Goal: Task Accomplishment & Management: Manage account settings

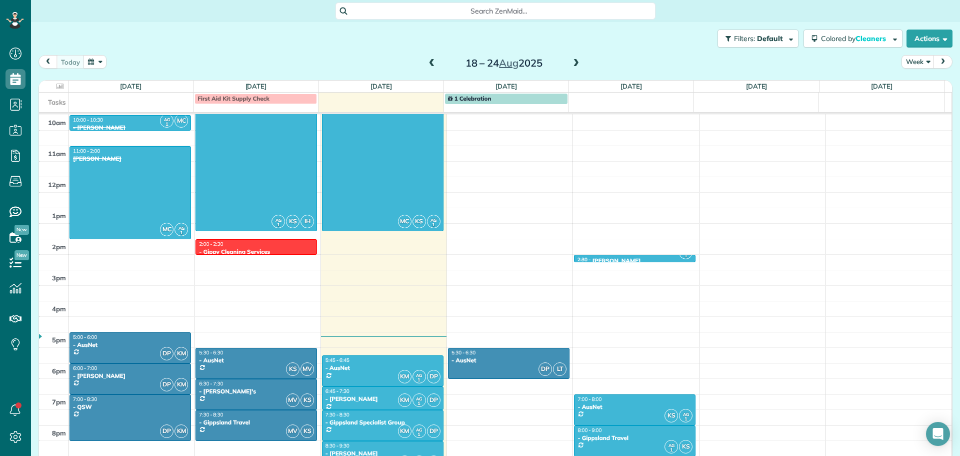
scroll to position [299, 0]
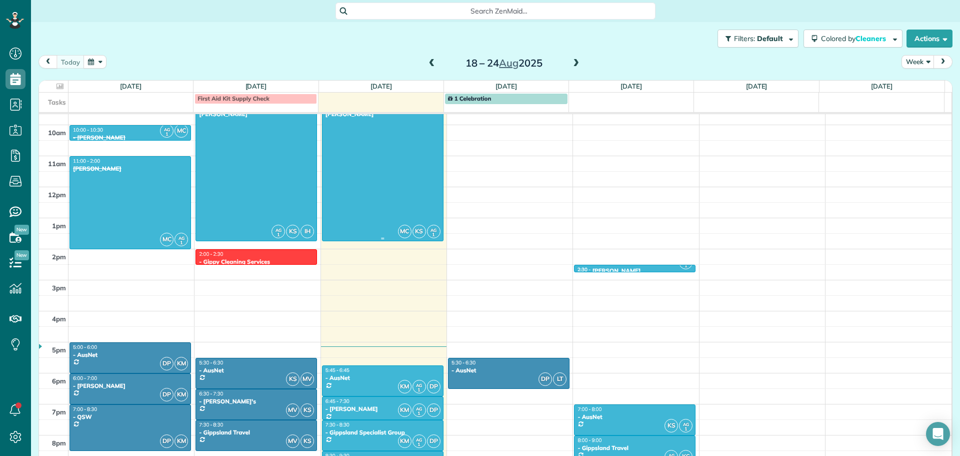
click at [388, 202] on div at bounding box center [383, 171] width 121 height 139
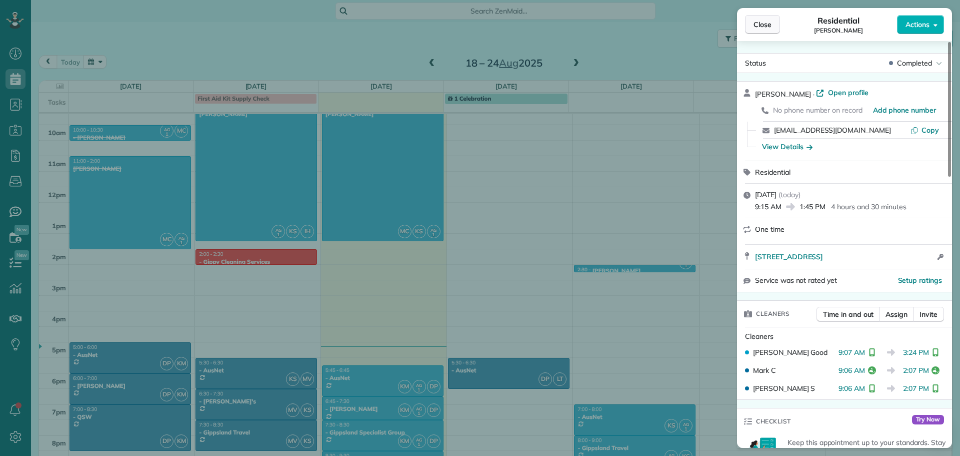
drag, startPoint x: 774, startPoint y: 22, endPoint x: 764, endPoint y: 28, distance: 11.7
click at [774, 23] on button "Close" at bounding box center [762, 24] width 35 height 19
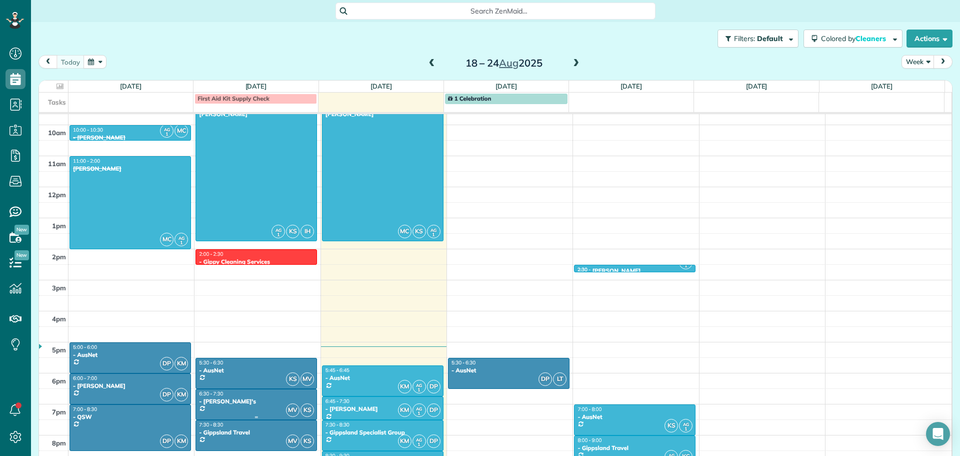
click at [371, 385] on div at bounding box center [383, 381] width 121 height 30
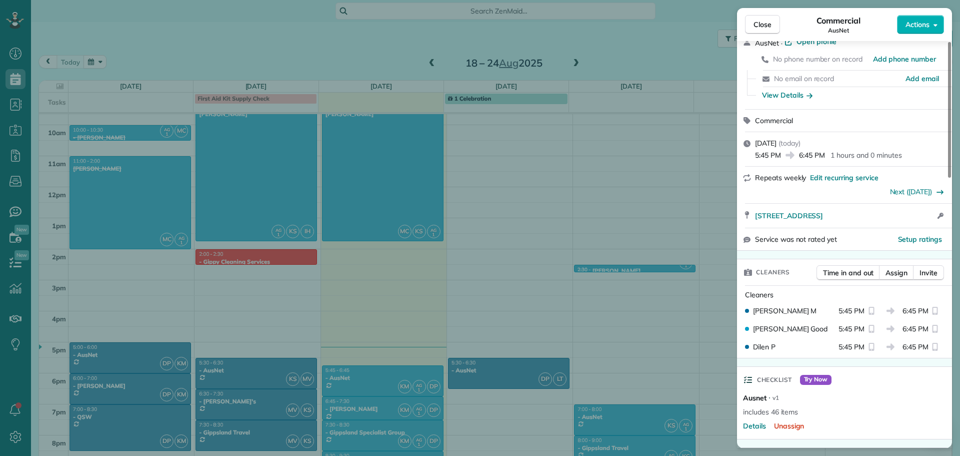
scroll to position [102, 0]
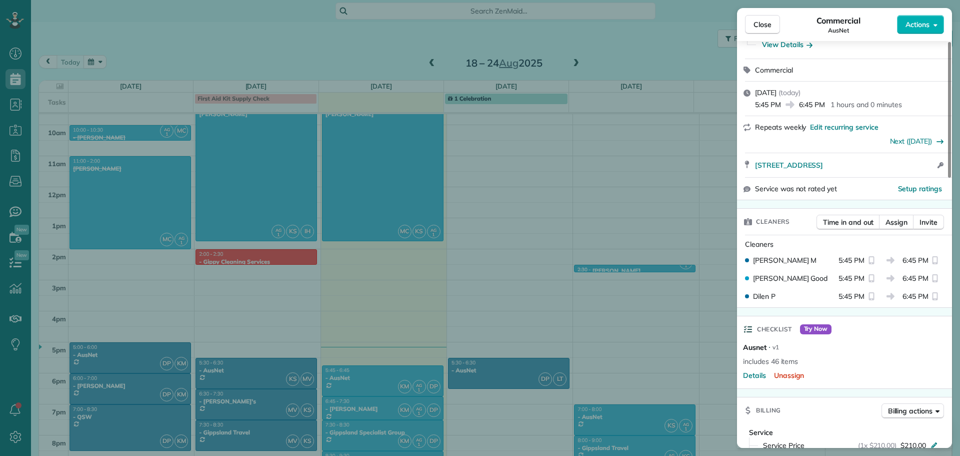
click at [818, 331] on span "Try Now" at bounding box center [816, 329] width 32 height 10
click at [762, 377] on span "Details" at bounding box center [754, 375] width 23 height 10
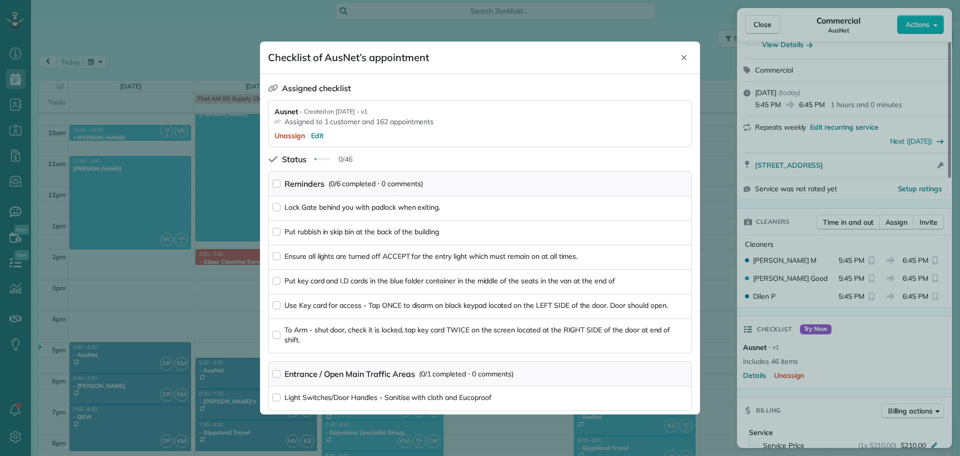
click at [685, 53] on div "Close" at bounding box center [684, 58] width 16 height 16
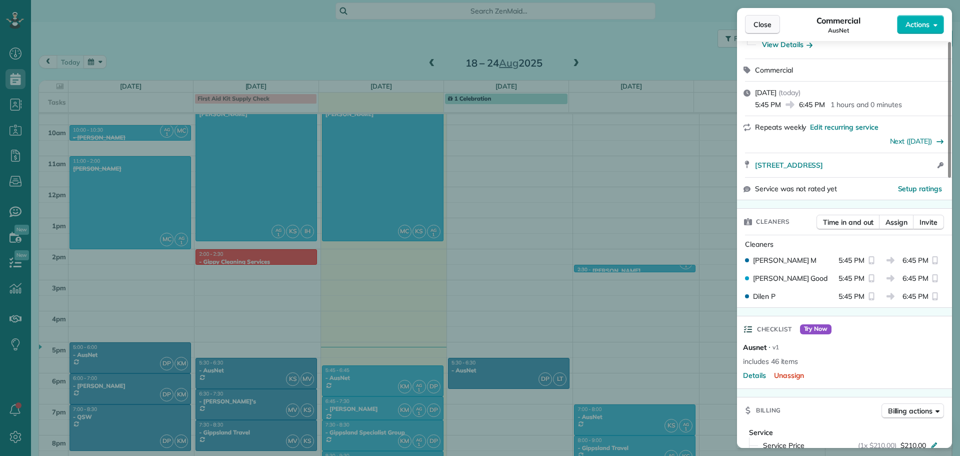
click at [768, 32] on button "Close" at bounding box center [762, 24] width 35 height 19
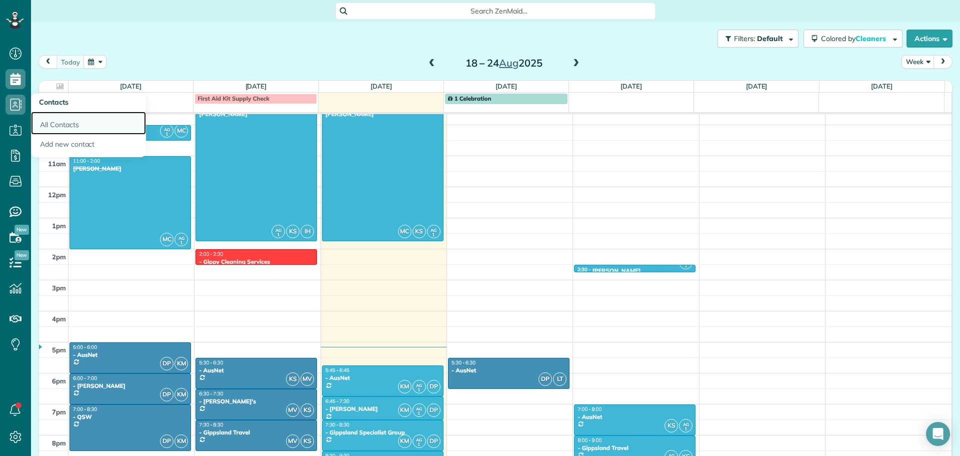
click at [61, 125] on link "All Contacts" at bounding box center [88, 123] width 115 height 23
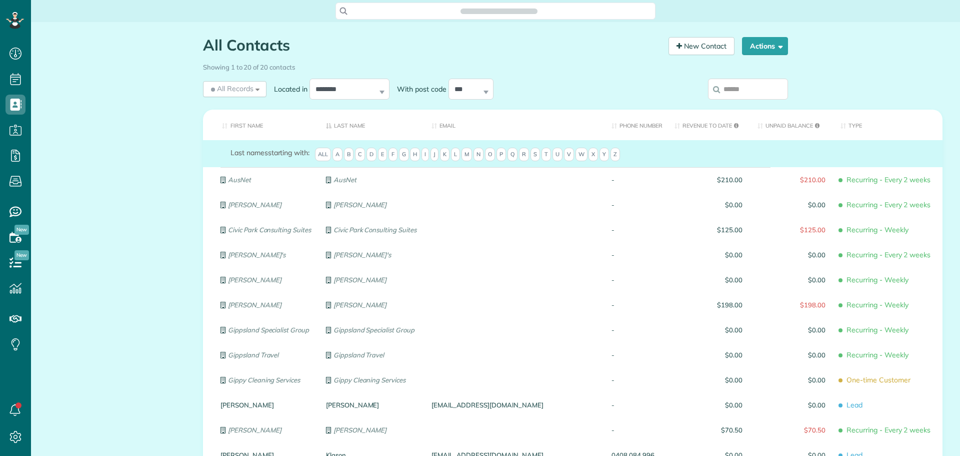
scroll to position [5, 5]
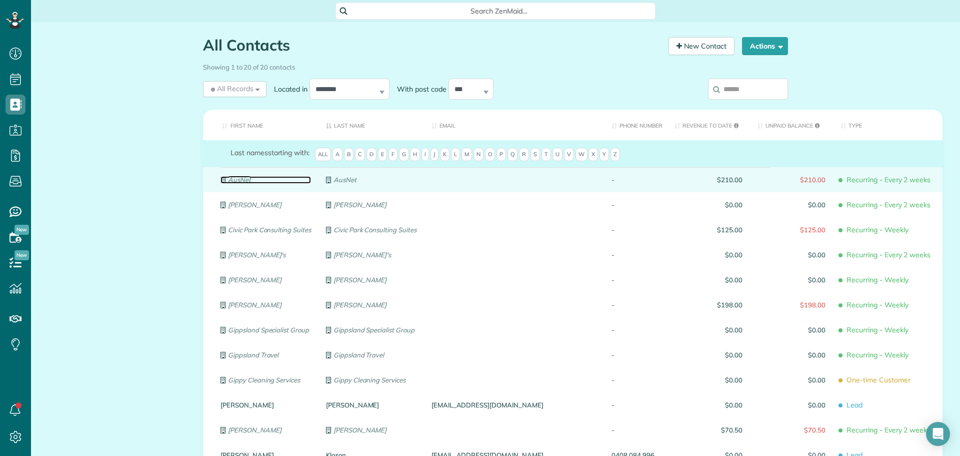
click at [238, 179] on em "AusNet" at bounding box center [239, 180] width 23 height 8
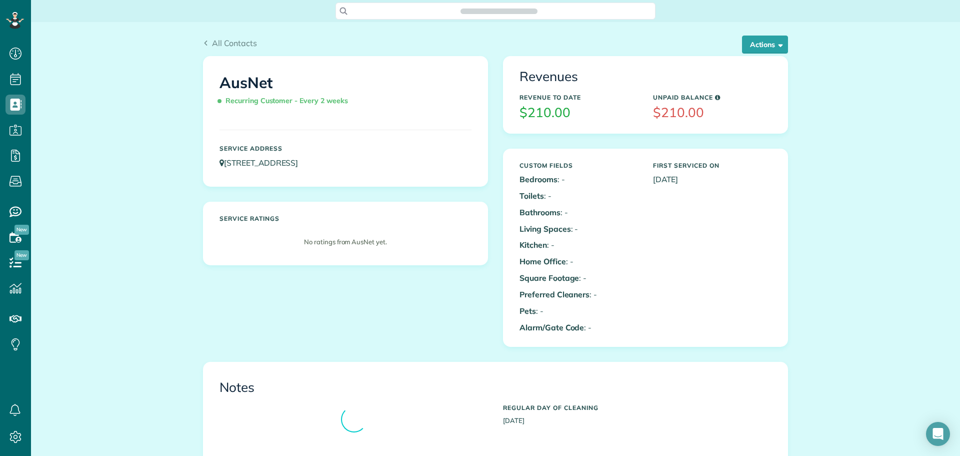
scroll to position [5, 5]
click at [770, 44] on button "Actions" at bounding box center [765, 45] width 46 height 18
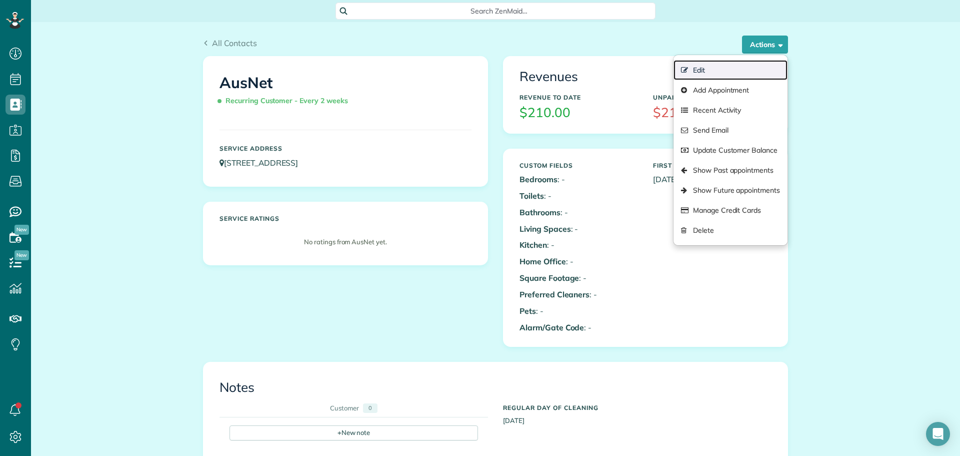
click at [736, 68] on link "Edit" at bounding box center [731, 70] width 114 height 20
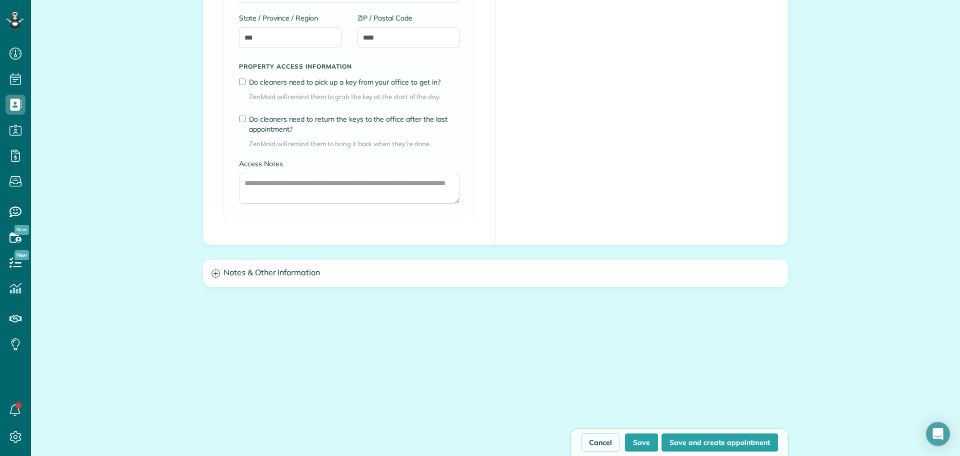
scroll to position [749, 0]
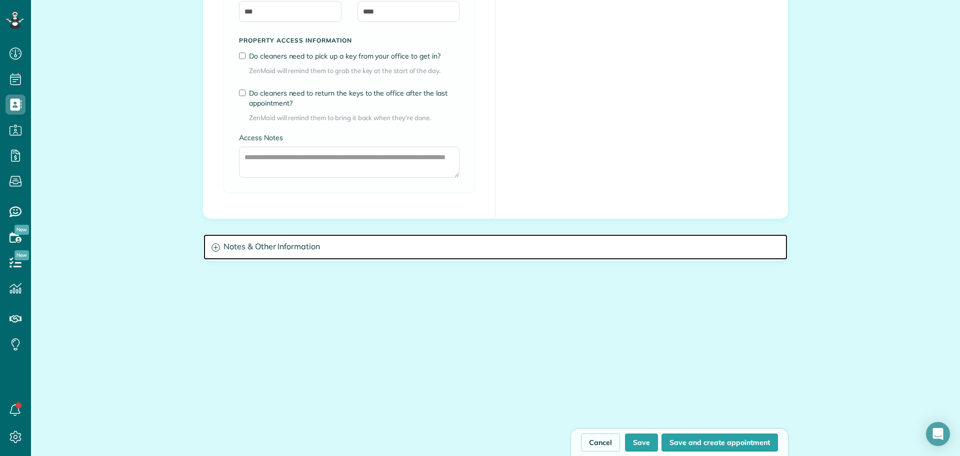
click at [312, 256] on h3 "Notes & Other Information" at bounding box center [496, 247] width 584 height 26
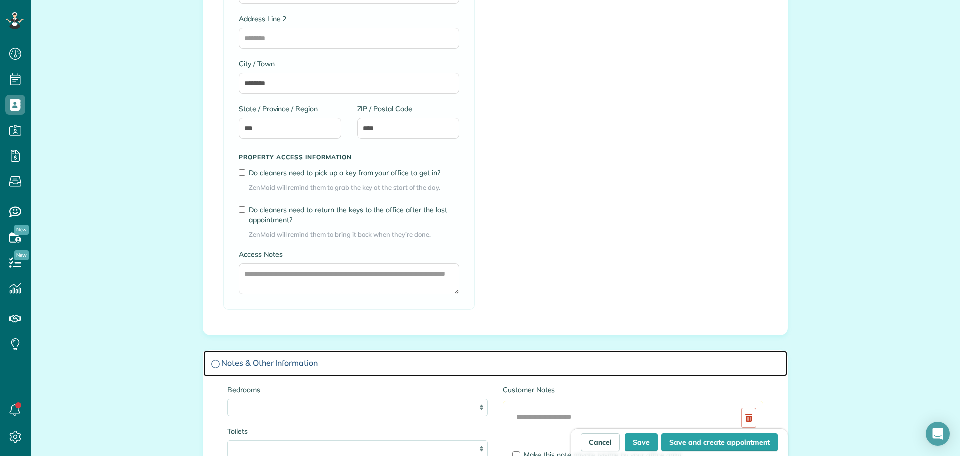
scroll to position [650, 0]
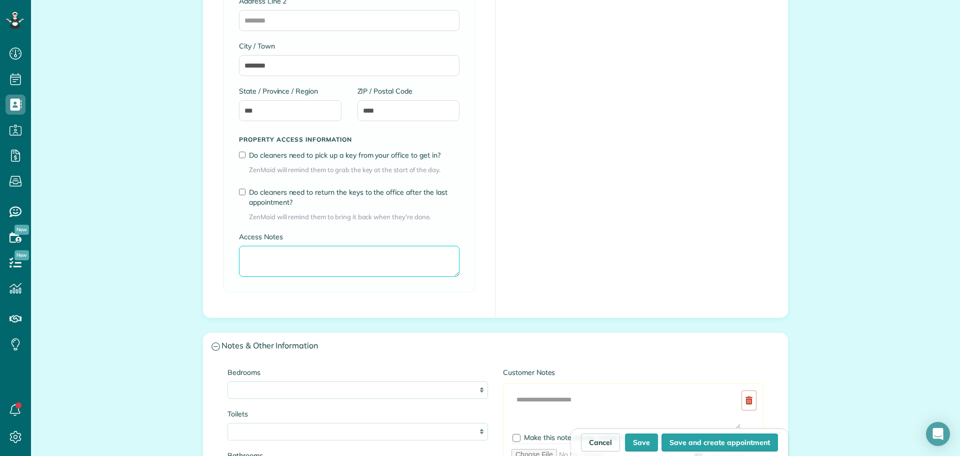
drag, startPoint x: 308, startPoint y: 266, endPoint x: 313, endPoint y: 267, distance: 5.1
click at [309, 266] on textarea "Access Notes" at bounding box center [349, 261] width 221 height 31
click at [475, 256] on div "**********" at bounding box center [350, 73] width 292 height 487
click at [472, 271] on div "**********" at bounding box center [350, 73] width 292 height 487
click at [388, 261] on textarea "Access Notes" at bounding box center [349, 261] width 221 height 31
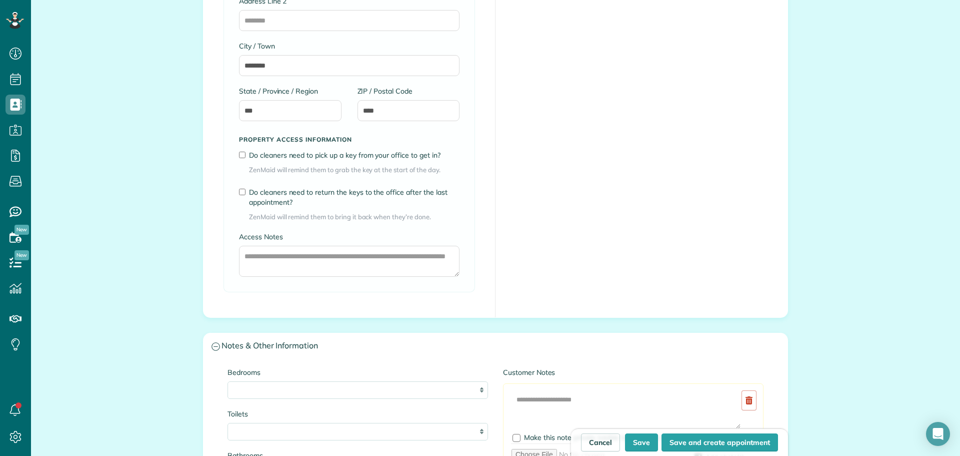
click at [480, 243] on div "**********" at bounding box center [350, 73] width 292 height 487
click at [388, 258] on textarea "Access Notes" at bounding box center [349, 261] width 221 height 31
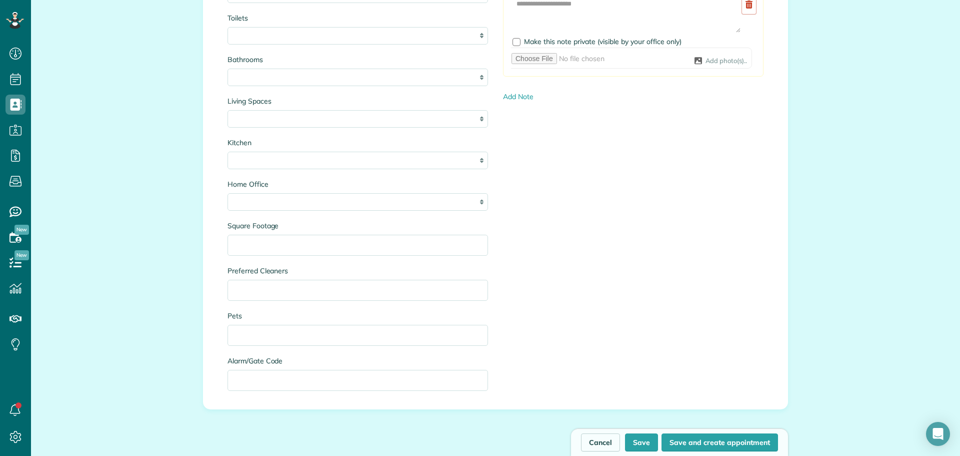
scroll to position [1150, 0]
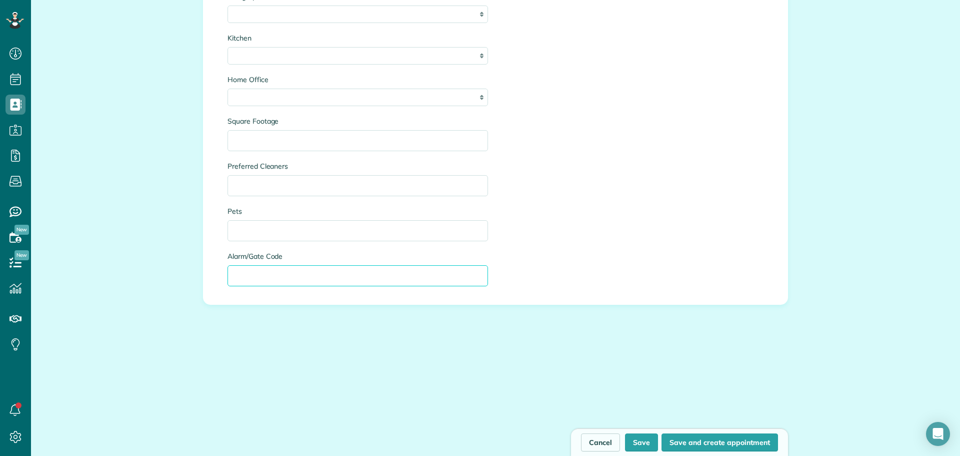
click at [393, 267] on input "Alarm/Gate Code" at bounding box center [358, 275] width 261 height 21
click at [657, 272] on div "Bedrooms * * * * ** Toilets * * * * Bathrooms * * * Living Spaces * * * Kitchen…" at bounding box center [495, 81] width 551 height 429
click at [638, 444] on button "Save" at bounding box center [641, 442] width 33 height 18
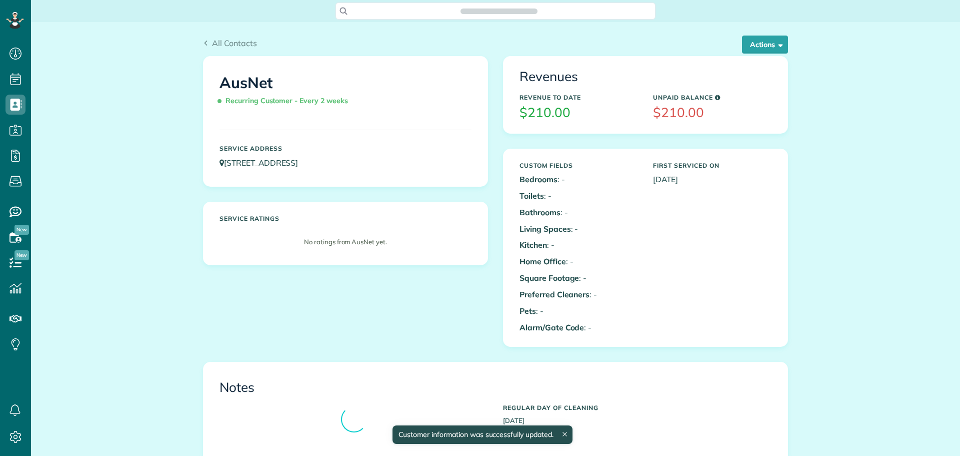
scroll to position [5, 5]
click at [223, 46] on span "All Contacts" at bounding box center [234, 43] width 45 height 10
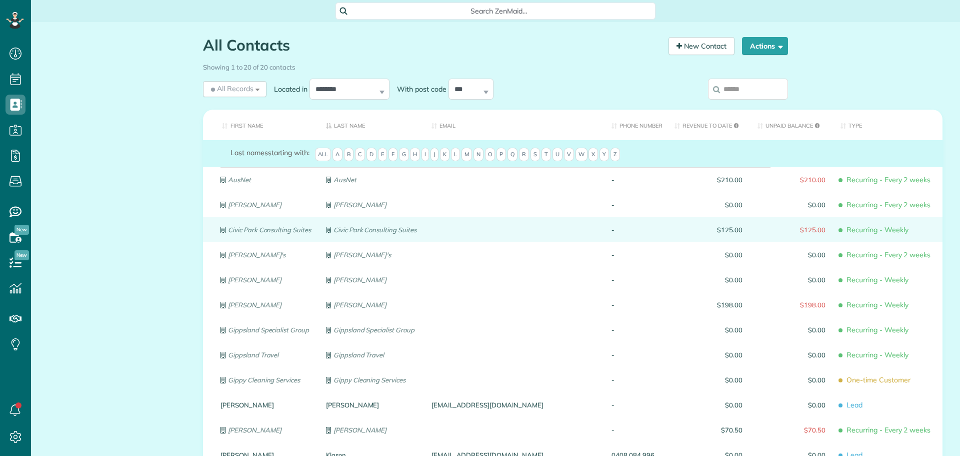
scroll to position [5, 5]
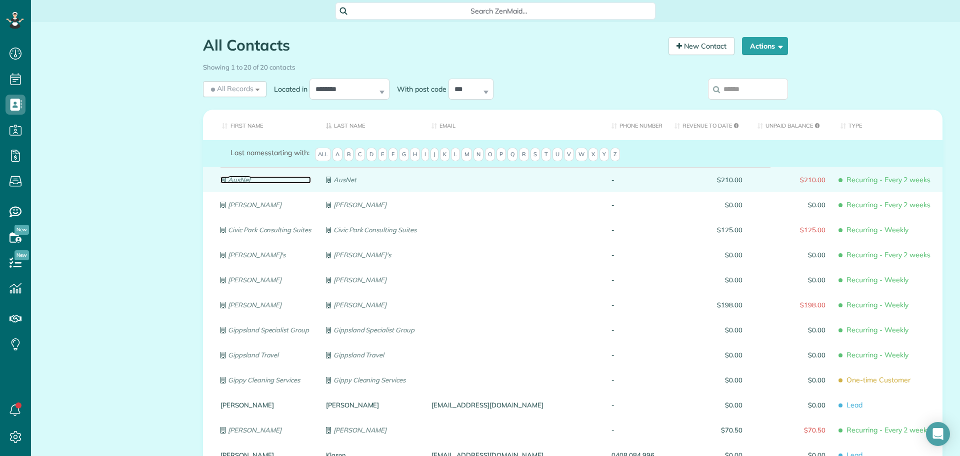
click at [237, 182] on em "AusNet" at bounding box center [239, 180] width 23 height 8
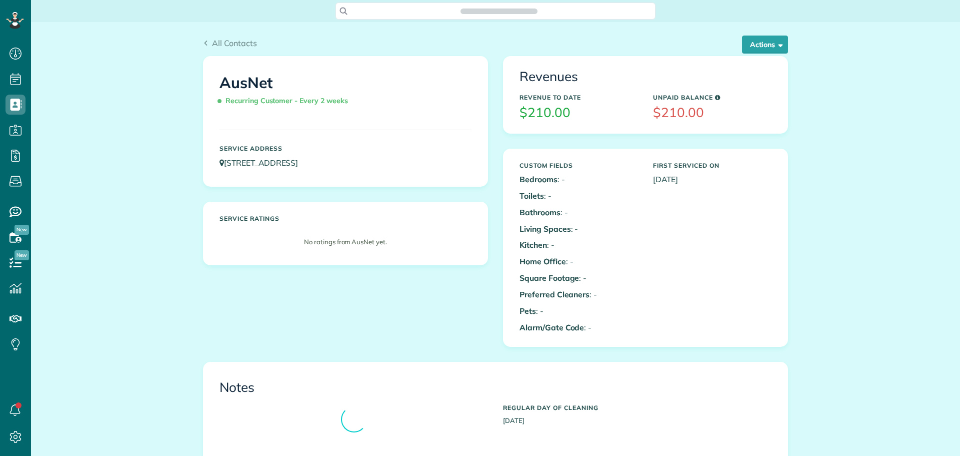
scroll to position [5, 5]
click at [782, 46] on button "Actions" at bounding box center [765, 45] width 46 height 18
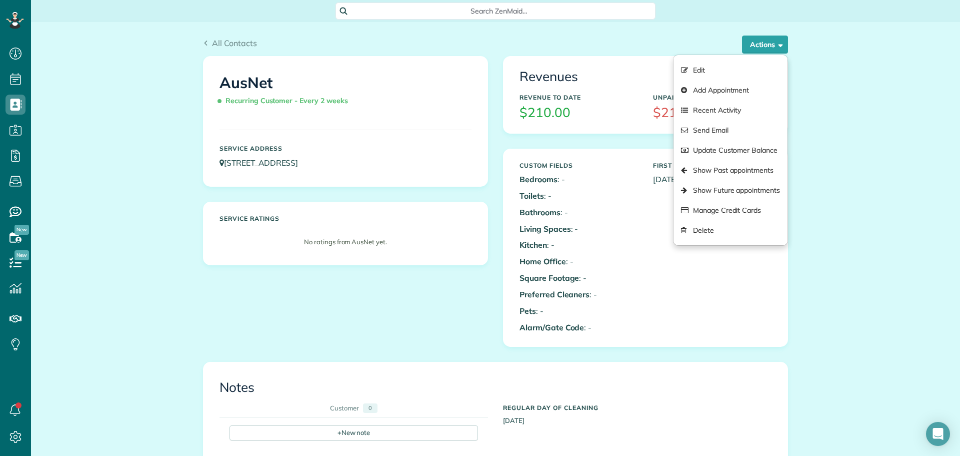
click at [833, 248] on div "All Contacts Actions Edit Add Appointment Recent Activity Send Email Update Cus…" at bounding box center [495, 425] width 929 height 806
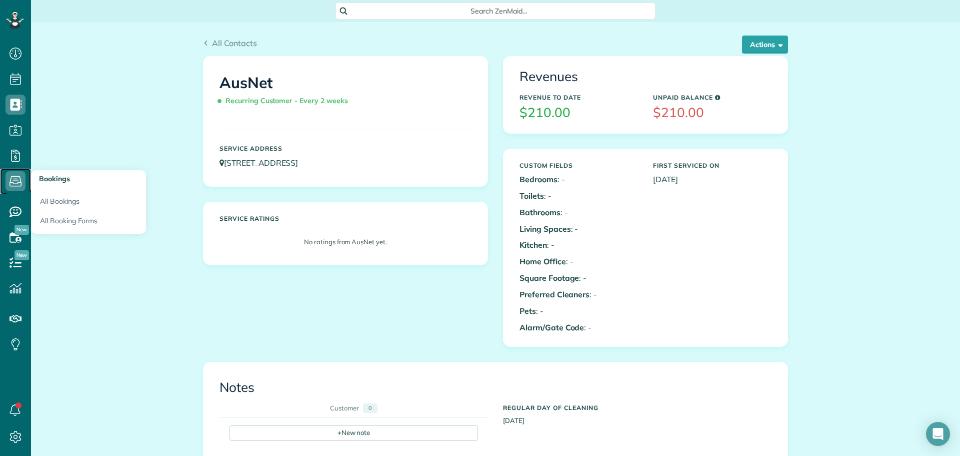
click at [13, 177] on use at bounding box center [16, 181] width 12 height 11
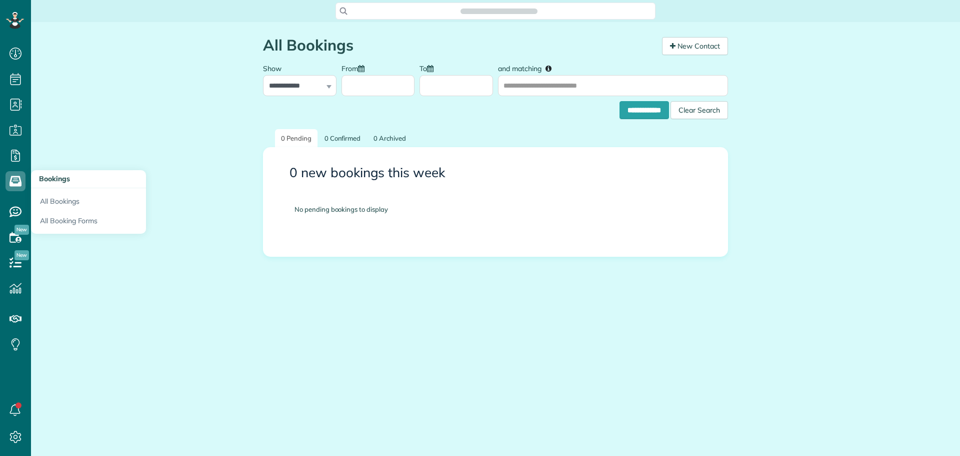
scroll to position [5, 5]
click at [76, 198] on link "All Bookings" at bounding box center [88, 199] width 115 height 23
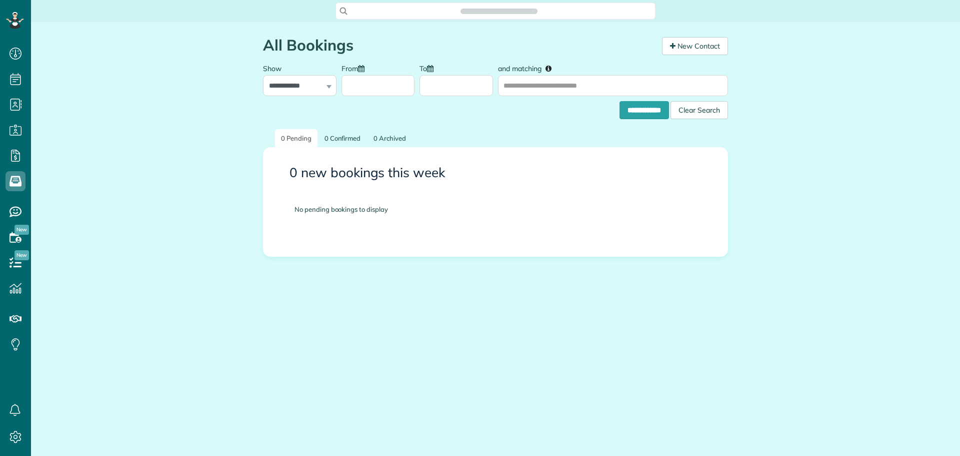
scroll to position [5, 5]
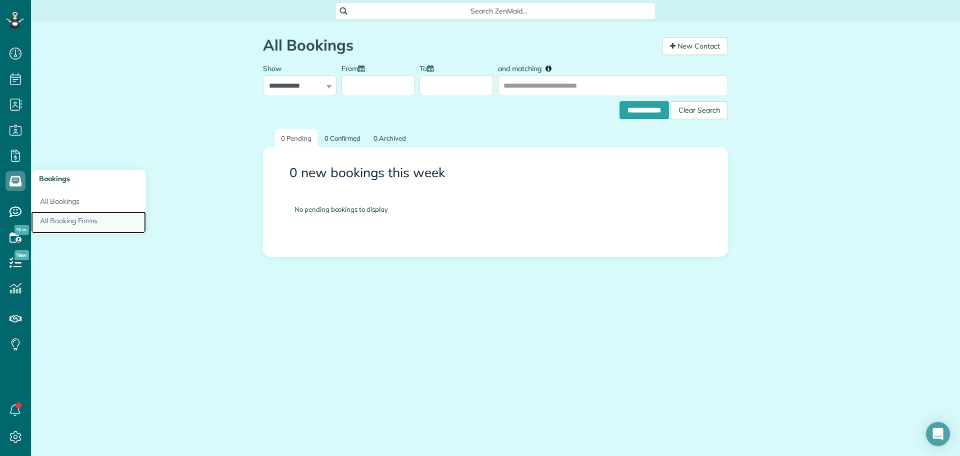
click at [79, 219] on link "All Booking Forms" at bounding box center [88, 222] width 115 height 23
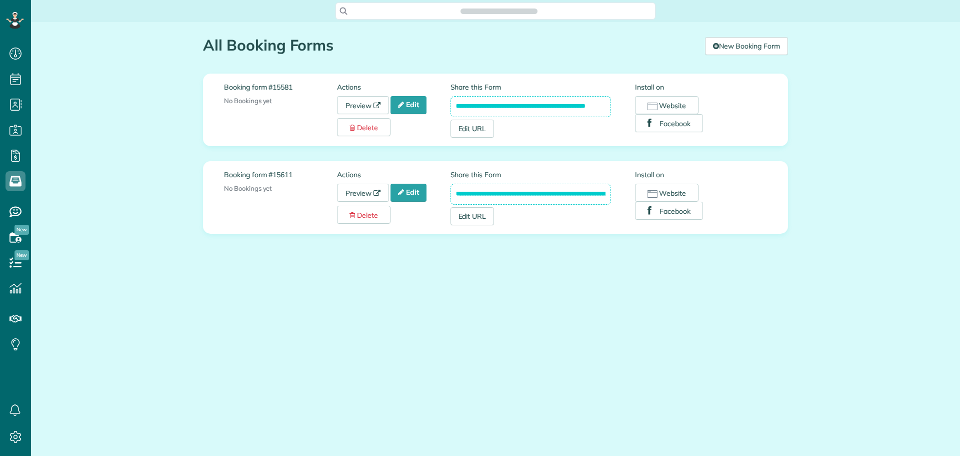
scroll to position [5, 5]
click at [361, 103] on link "Preview" at bounding box center [363, 105] width 52 height 18
click at [413, 104] on link "Edit" at bounding box center [409, 105] width 36 height 18
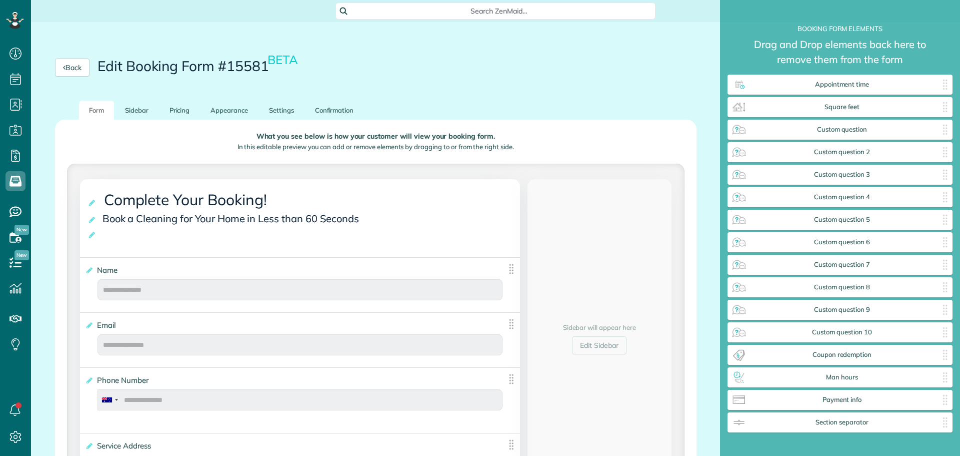
scroll to position [481, 225]
click at [16, 56] on icon at bounding box center [16, 54] width 20 height 20
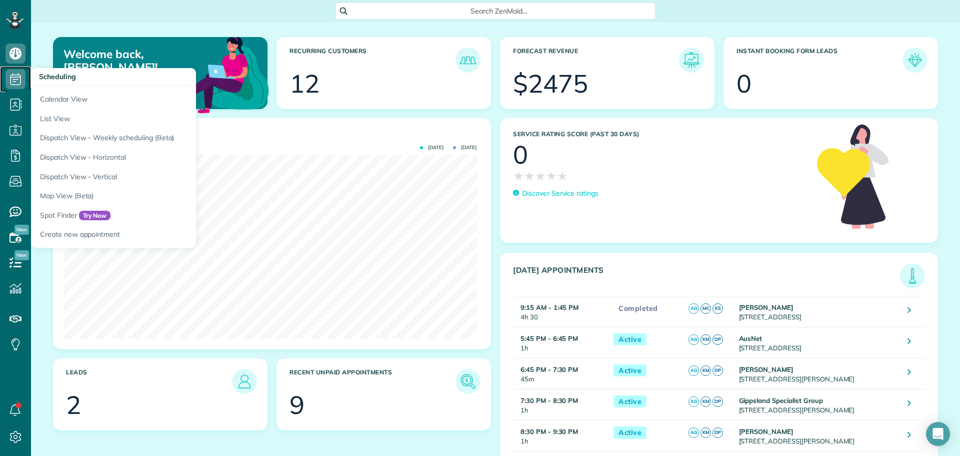
click at [10, 80] on icon at bounding box center [16, 79] width 20 height 20
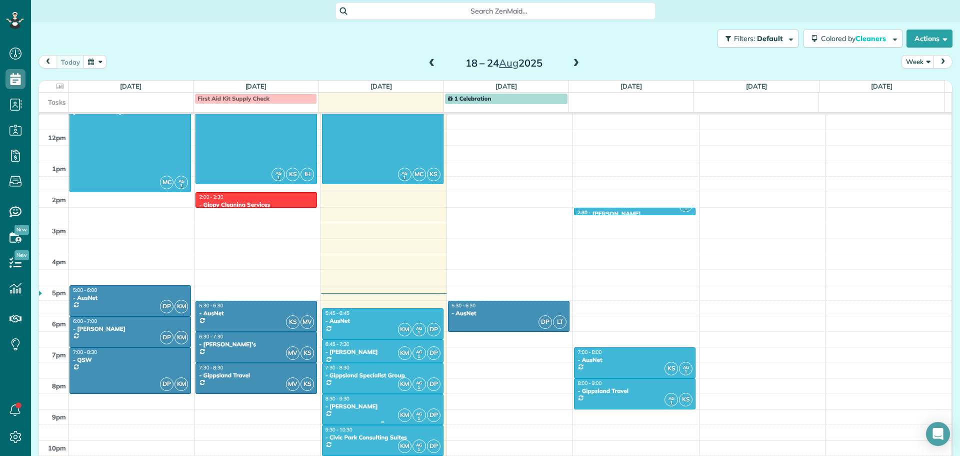
scroll to position [368, 0]
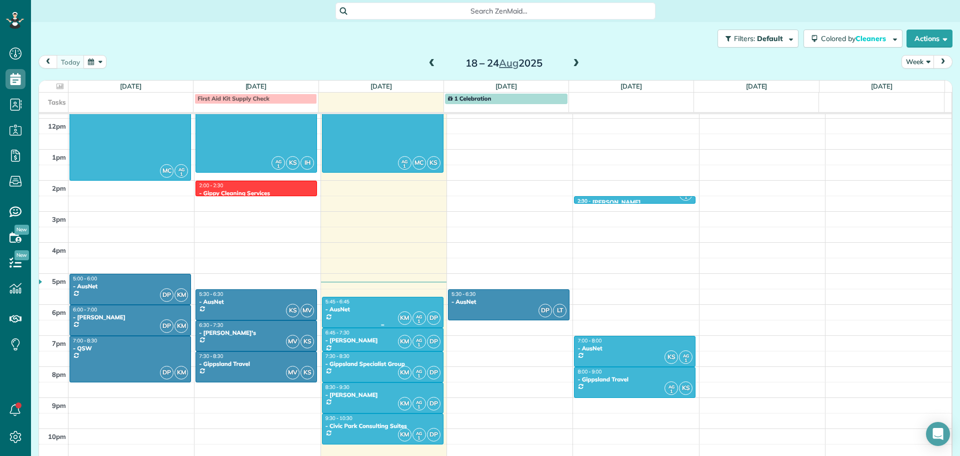
click at [358, 313] on div "- AusNet" at bounding box center [383, 309] width 116 height 7
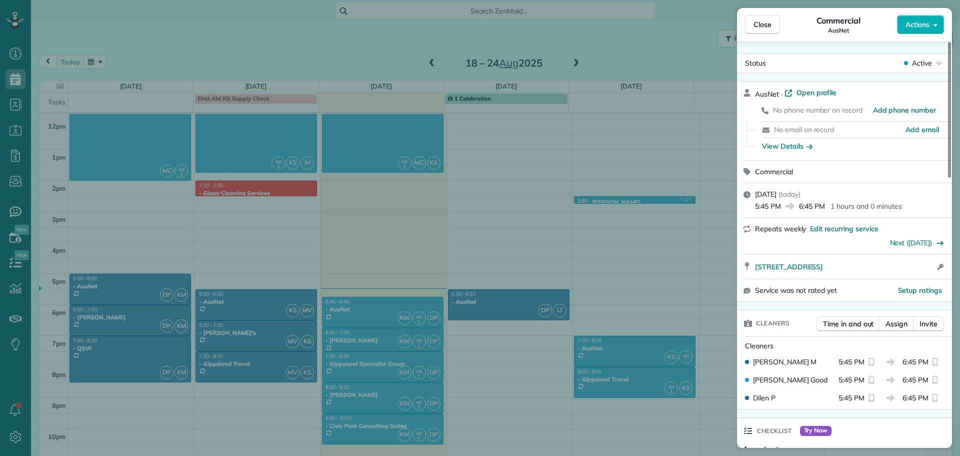
click at [314, 229] on div "Close Commercial AusNet Actions Status Active AusNet · Open profile No phone nu…" at bounding box center [480, 228] width 960 height 456
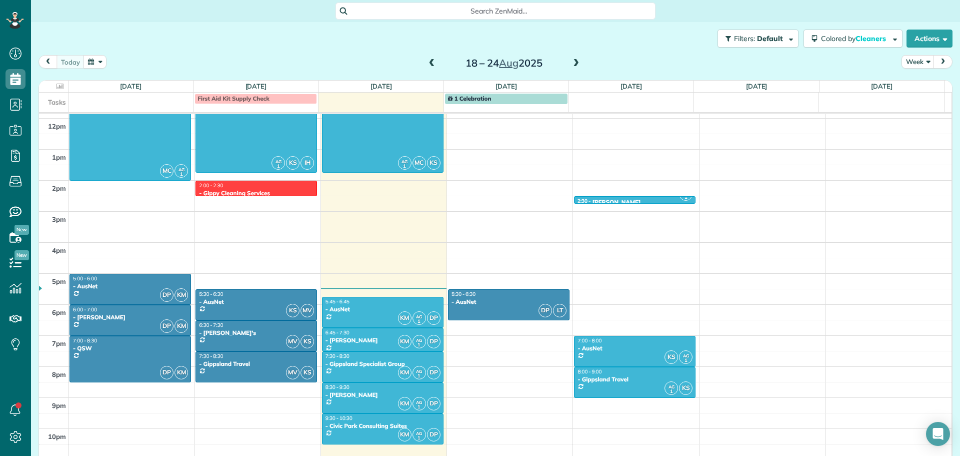
click at [135, 104] on td at bounding box center [131, 98] width 125 height 11
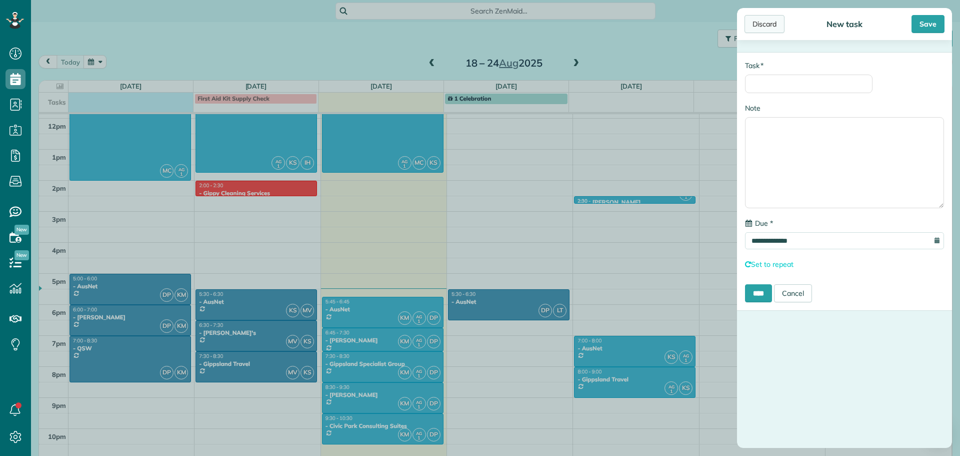
click at [764, 24] on div "Discard" at bounding box center [765, 24] width 40 height 18
